Goal: Find specific page/section: Find specific page/section

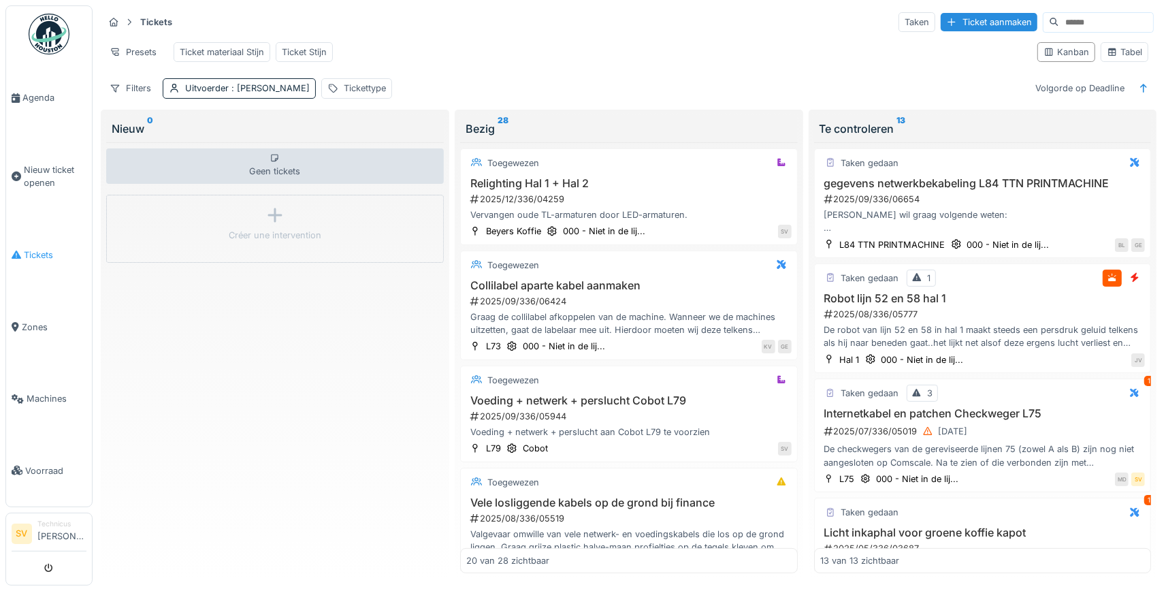
click at [35, 248] on span "Tickets" at bounding box center [55, 254] width 63 height 13
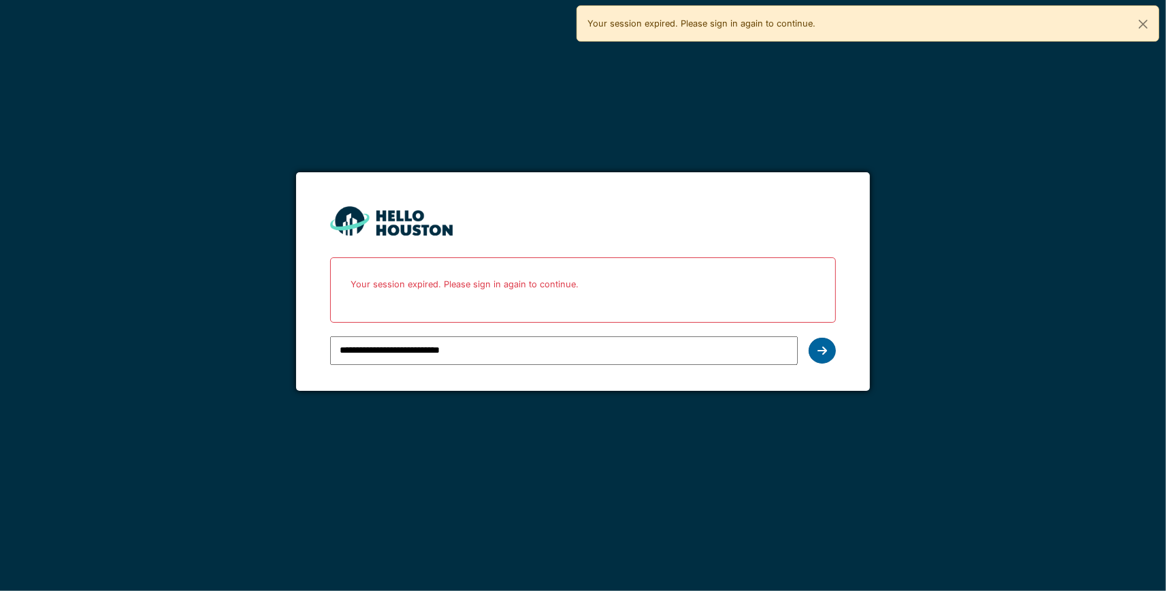
click at [821, 344] on div at bounding box center [822, 351] width 27 height 26
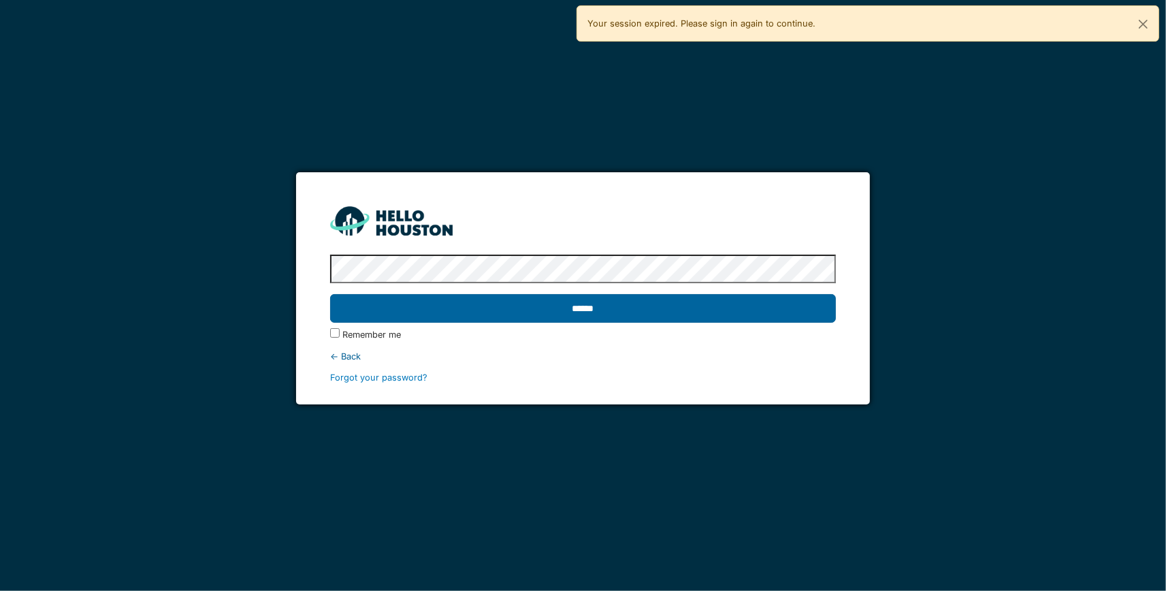
click at [632, 311] on input "******" at bounding box center [583, 308] width 506 height 29
